Goal: Task Accomplishment & Management: Complete application form

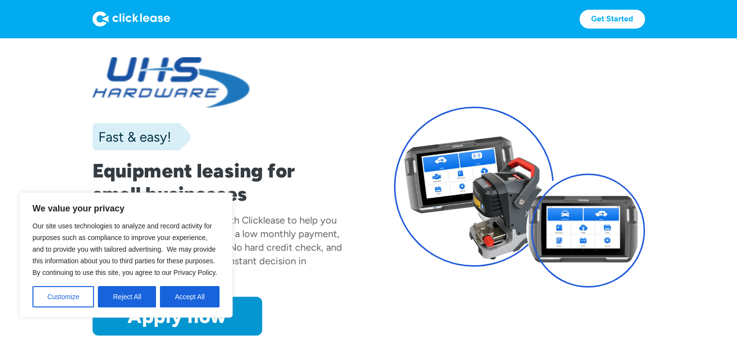
click at [368, 290] on div "Fast & easy! Equipment leasing for small businesses UHS Hardware has partnered …" at bounding box center [369, 196] width 553 height 278
click at [196, 299] on button "Accept All" at bounding box center [190, 296] width 60 height 21
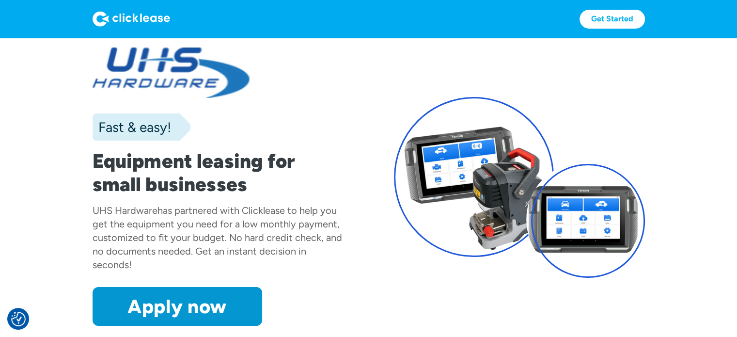
scroll to position [10, 0]
click at [629, 25] on link "Get Started" at bounding box center [612, 19] width 65 height 19
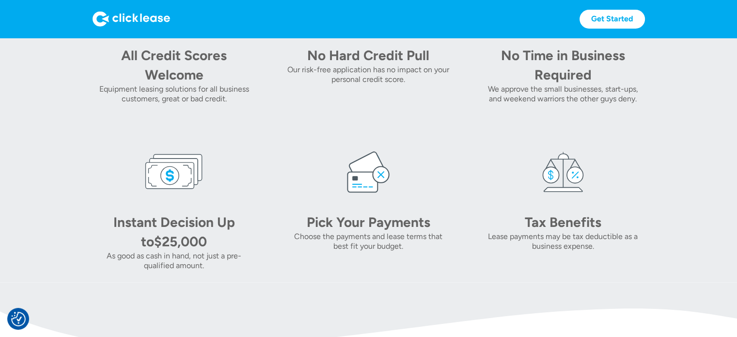
scroll to position [471, 0]
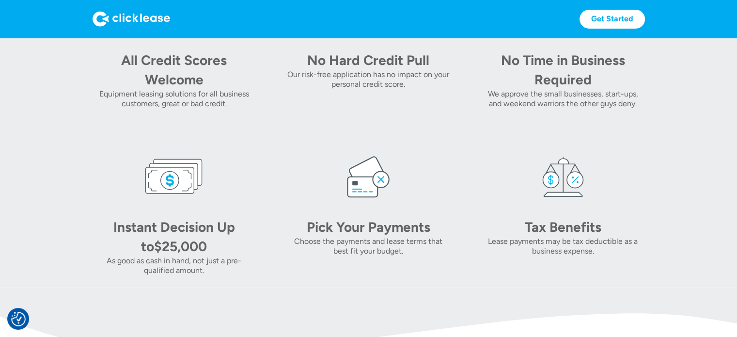
click at [372, 182] on img at bounding box center [368, 176] width 58 height 58
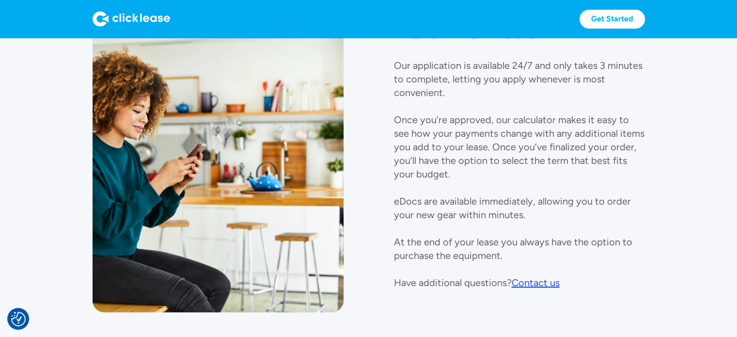
scroll to position [1107, 0]
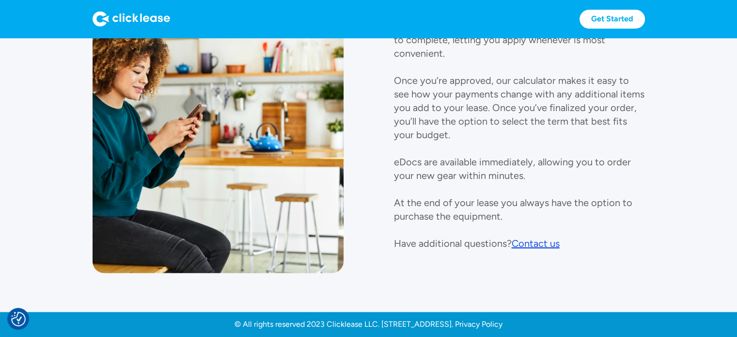
click at [541, 243] on div "Contact us" at bounding box center [536, 244] width 48 height 12
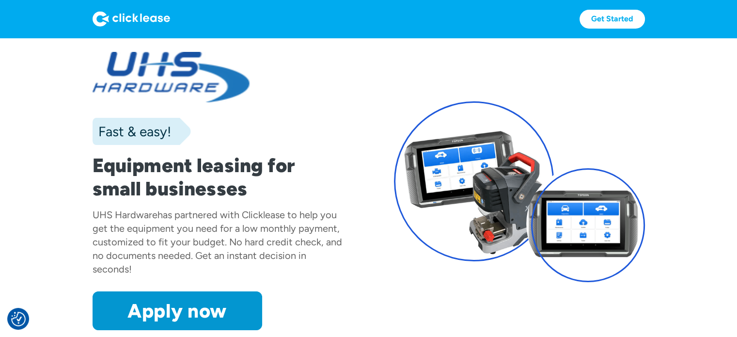
scroll to position [0, 0]
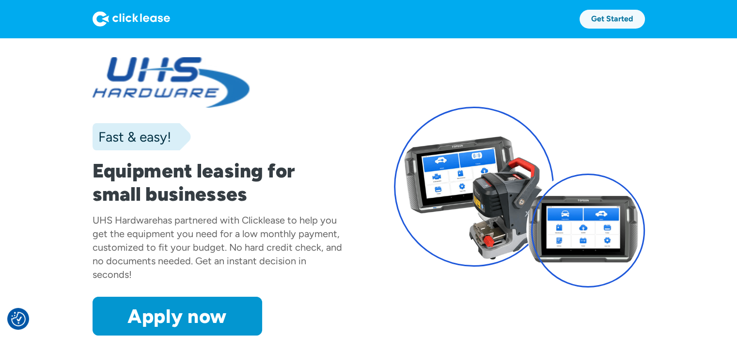
click at [611, 14] on link "Get Started" at bounding box center [612, 19] width 65 height 19
